Goal: Find contact information: Find contact information

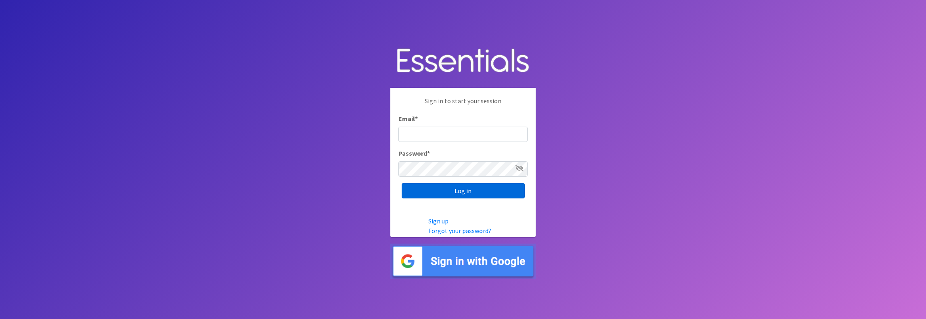
type input "jamie@villagediaperbank.org"
click at [456, 192] on input "Log in" at bounding box center [463, 190] width 123 height 15
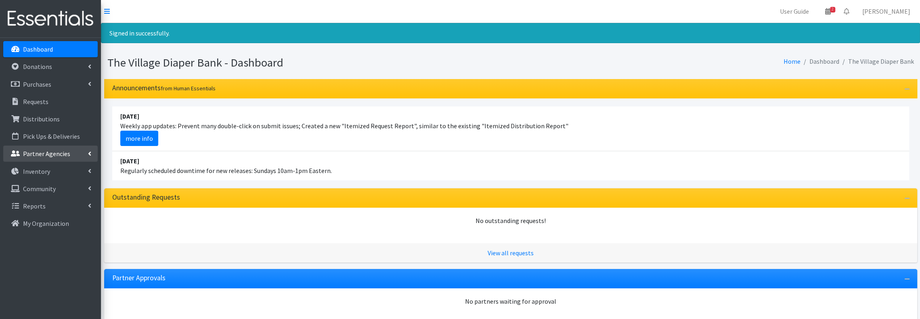
click at [59, 152] on p "Partner Agencies" at bounding box center [46, 154] width 47 height 8
click at [51, 176] on link "All Partners" at bounding box center [50, 171] width 94 height 16
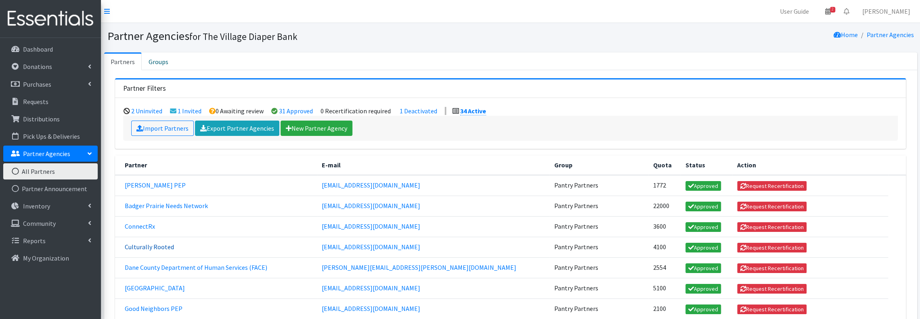
click at [150, 243] on link "Culturally Rooted" at bounding box center [149, 247] width 49 height 8
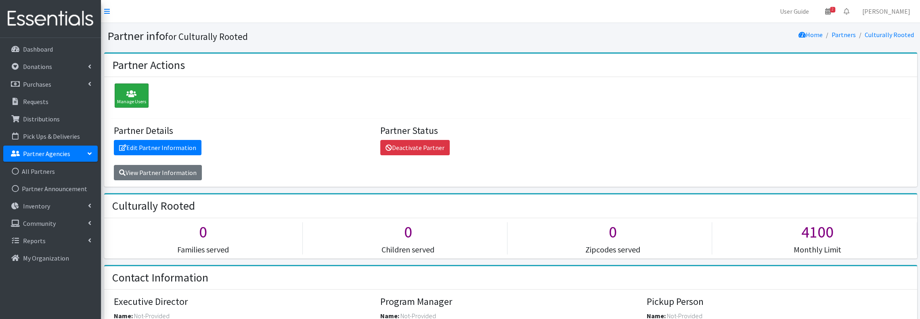
click at [136, 92] on icon at bounding box center [131, 94] width 29 height 8
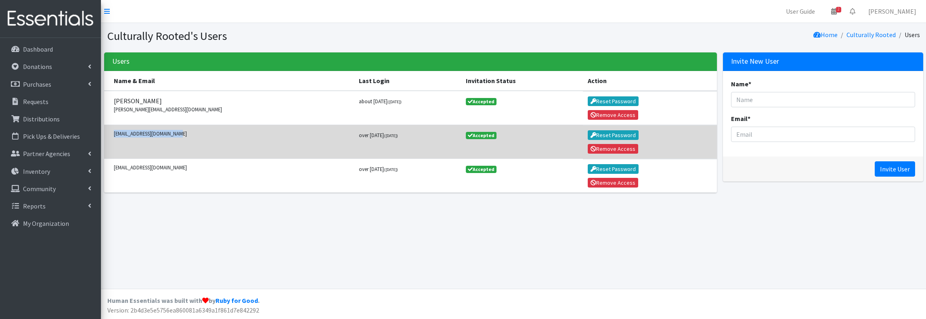
drag, startPoint x: 174, startPoint y: 133, endPoint x: 107, endPoint y: 134, distance: 67.8
click at [107, 134] on td "[EMAIL_ADDRESS][DOMAIN_NAME]" at bounding box center [229, 142] width 250 height 34
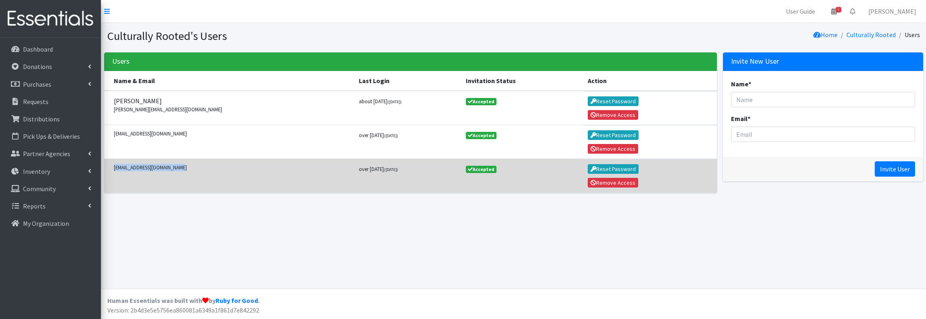
drag, startPoint x: 182, startPoint y: 168, endPoint x: 114, endPoint y: 163, distance: 68.8
click at [114, 164] on small "[EMAIL_ADDRESS][DOMAIN_NAME]" at bounding box center [232, 168] width 236 height 8
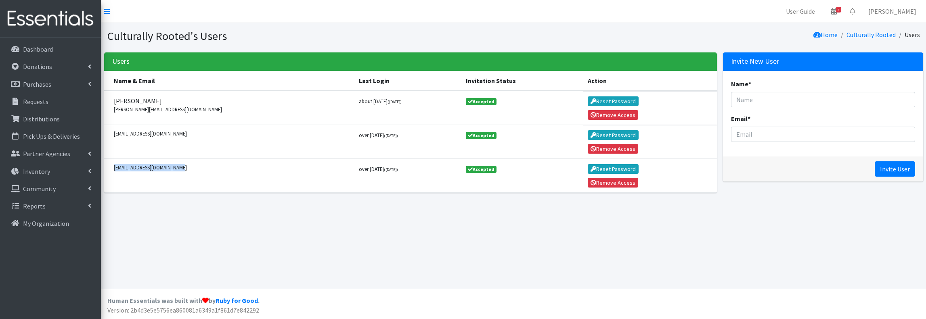
copy small "[EMAIL_ADDRESS][DOMAIN_NAME]"
